Goal: Information Seeking & Learning: Learn about a topic

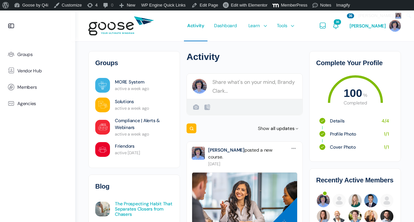
click at [137, 205] on link "The Prospecting Habit That Separates Closers from Chasers" at bounding box center [144, 209] width 58 height 16
